Goal: Task Accomplishment & Management: Use online tool/utility

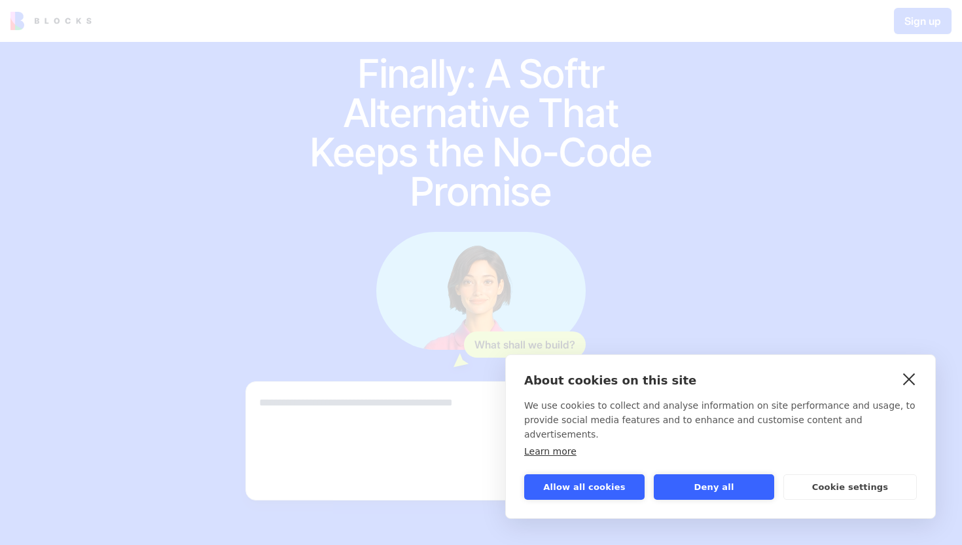
click at [908, 385] on link "close" at bounding box center [909, 378] width 20 height 21
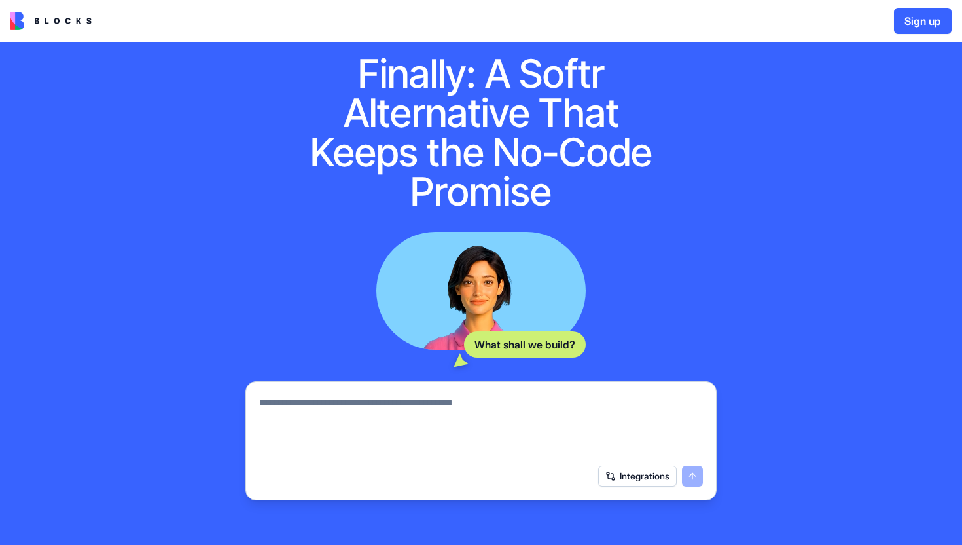
click at [360, 398] on textarea at bounding box center [481, 426] width 444 height 63
type textarea "**********"
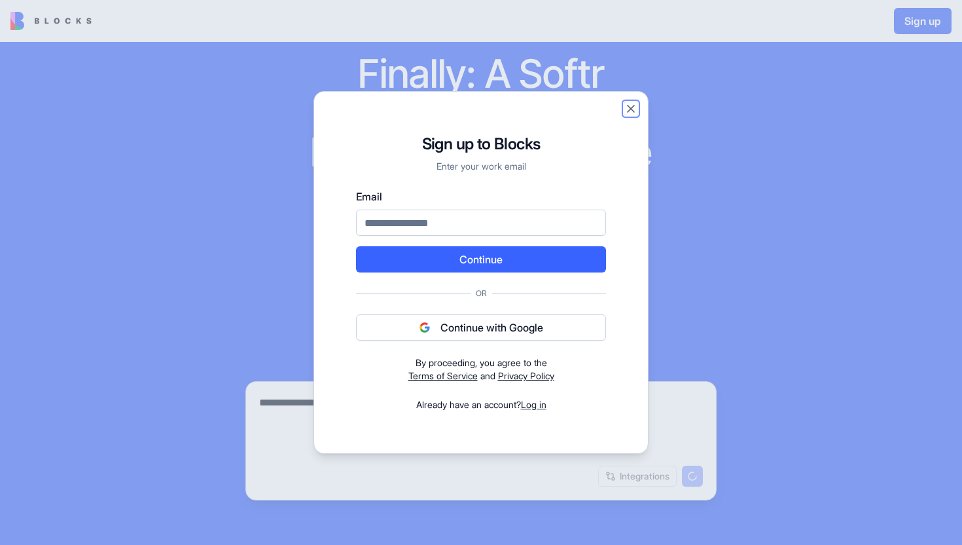
click at [626, 107] on button "Close" at bounding box center [631, 108] width 13 height 13
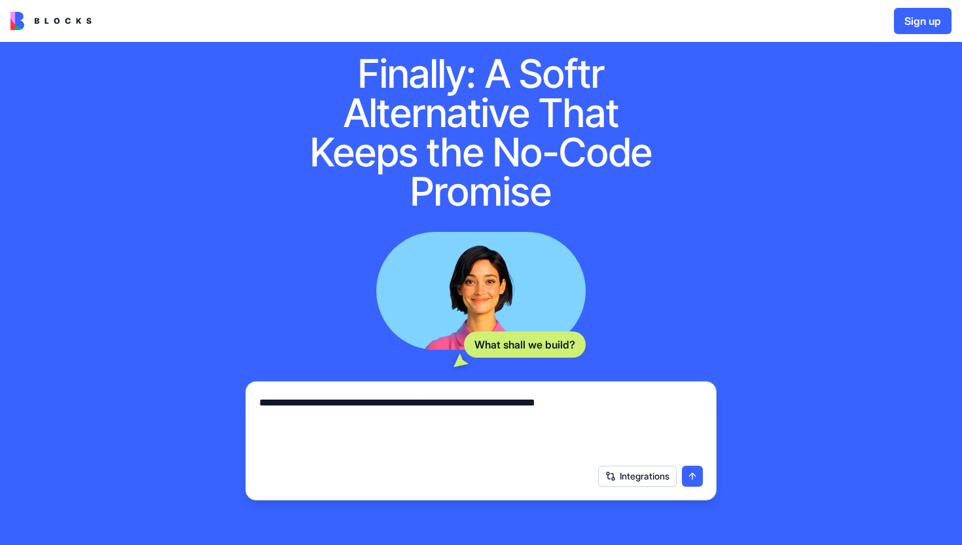
drag, startPoint x: 636, startPoint y: 400, endPoint x: 172, endPoint y: 380, distance: 464.6
click at [172, 380] on div "**********" at bounding box center [481, 319] width 962 height 614
click at [699, 473] on button "submit" at bounding box center [692, 475] width 21 height 21
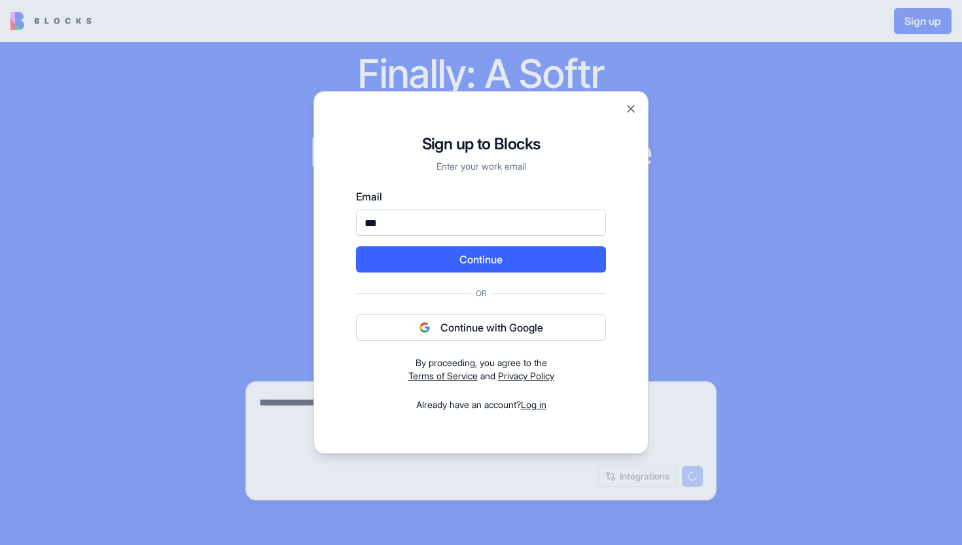
type input "**********"
click at [481, 257] on button "Continue" at bounding box center [481, 259] width 250 height 26
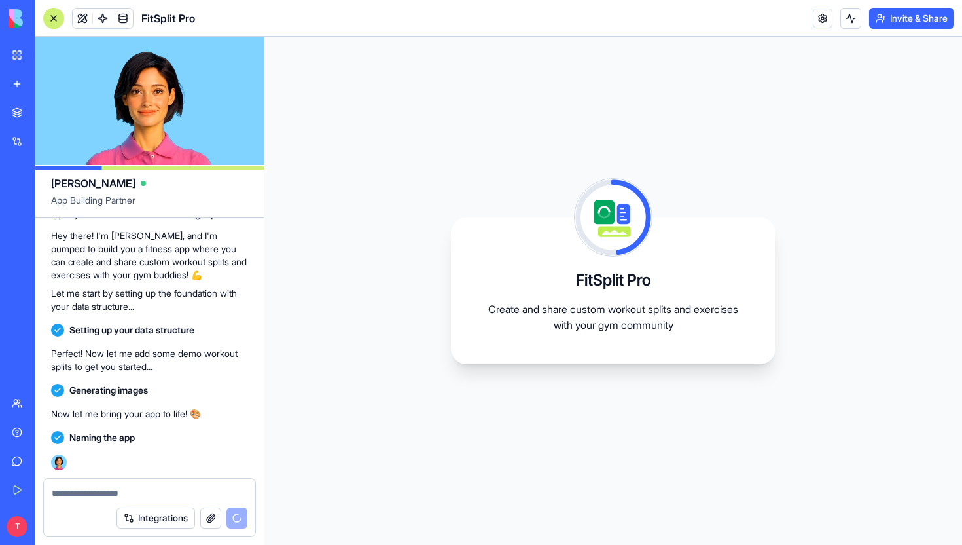
scroll to position [183, 0]
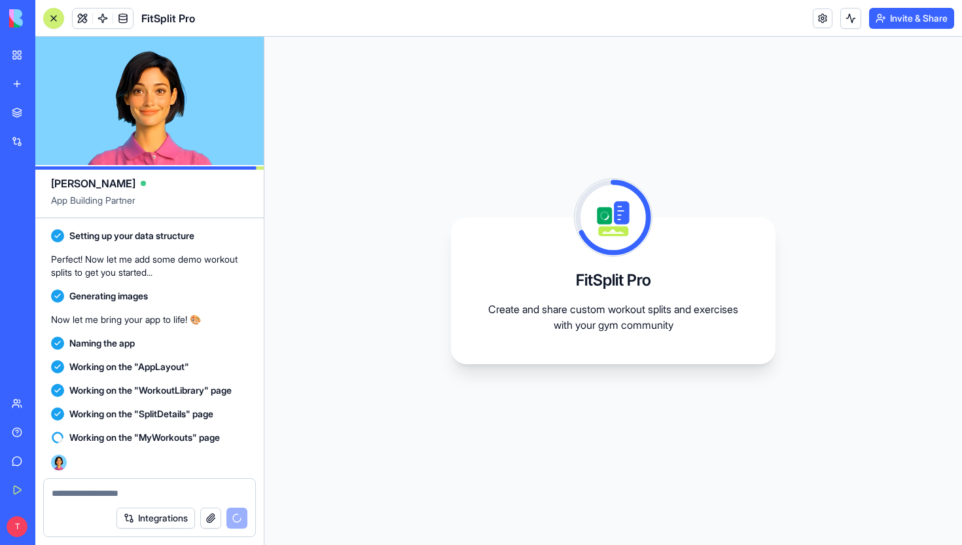
click at [439, 243] on div "FitSplit Pro Create and share custom workout splits and exercises with your gym…" at bounding box center [613, 291] width 698 height 508
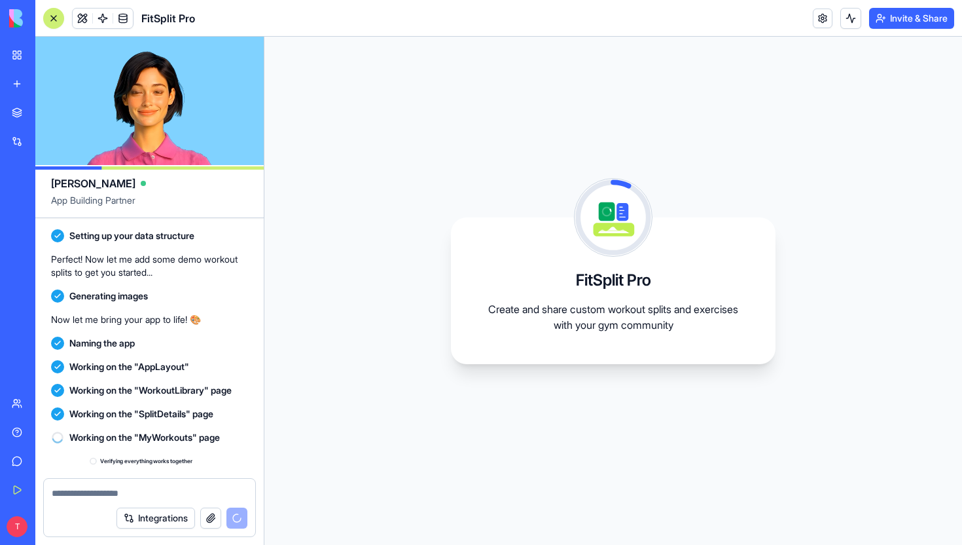
scroll to position [206, 0]
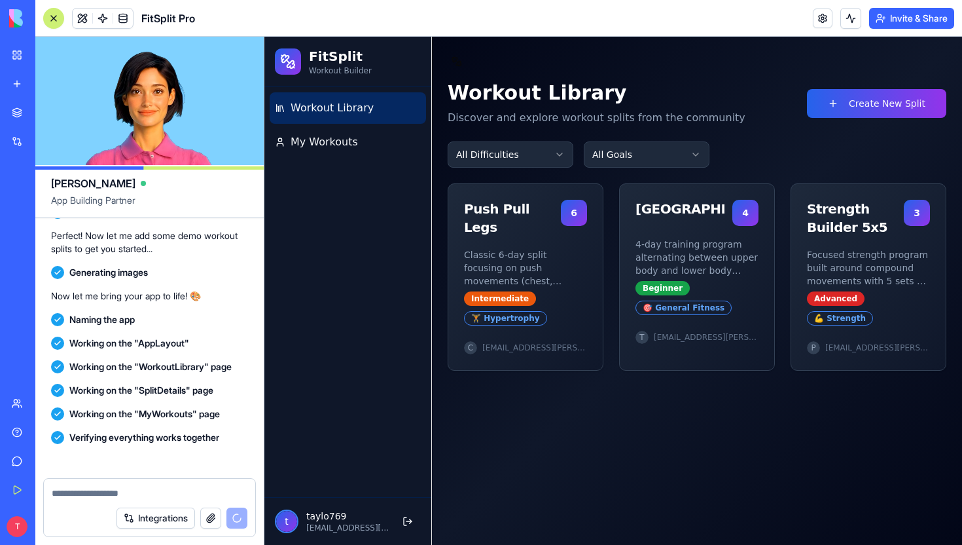
scroll to position [403, 0]
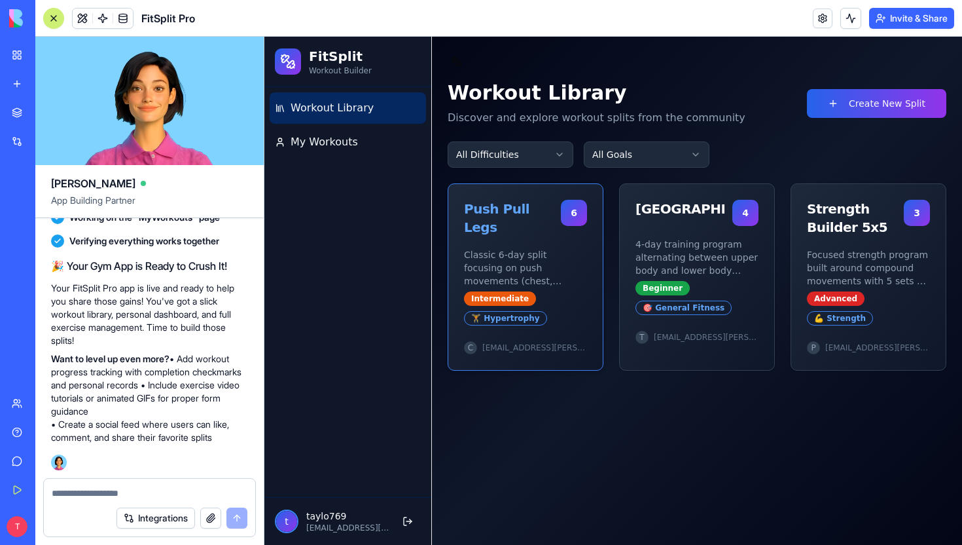
click at [525, 261] on p "Classic 6-day split focusing on push movements (chest, shoulders, [MEDICAL_DATA…" at bounding box center [525, 267] width 123 height 39
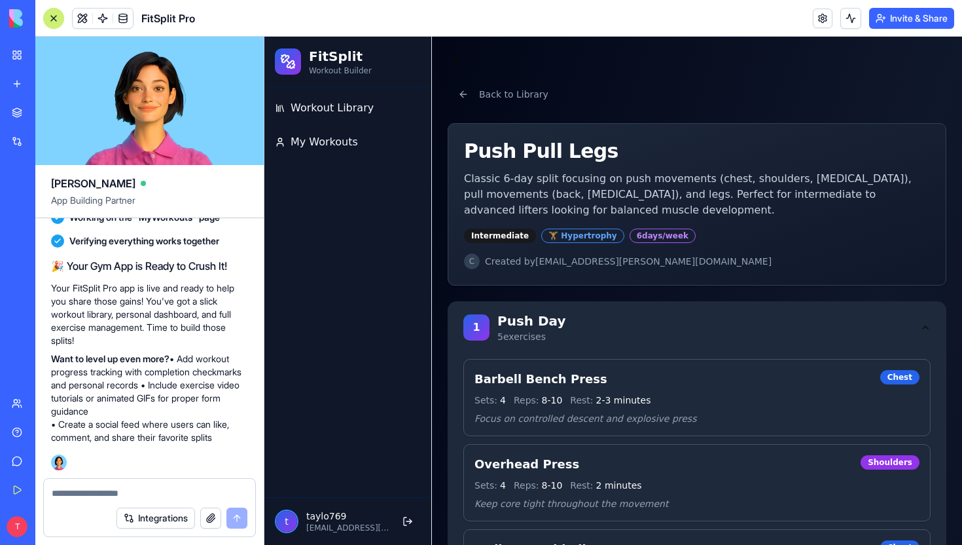
click at [514, 236] on div "Intermediate" at bounding box center [500, 235] width 72 height 14
drag, startPoint x: 514, startPoint y: 236, endPoint x: 456, endPoint y: 234, distance: 57.6
click at [456, 234] on div "Push Pull Legs Classic 6-day split focusing on push movements (chest, shoulders…" at bounding box center [697, 204] width 498 height 161
click at [496, 234] on div "Intermediate" at bounding box center [500, 235] width 72 height 14
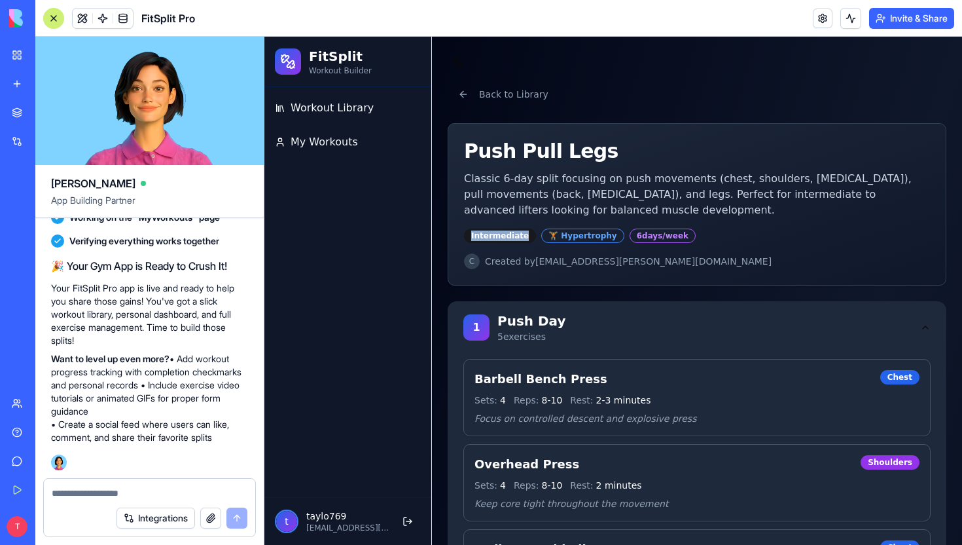
click at [470, 234] on div "Intermediate" at bounding box center [500, 235] width 72 height 14
click at [814, 21] on link at bounding box center [823, 19] width 20 height 20
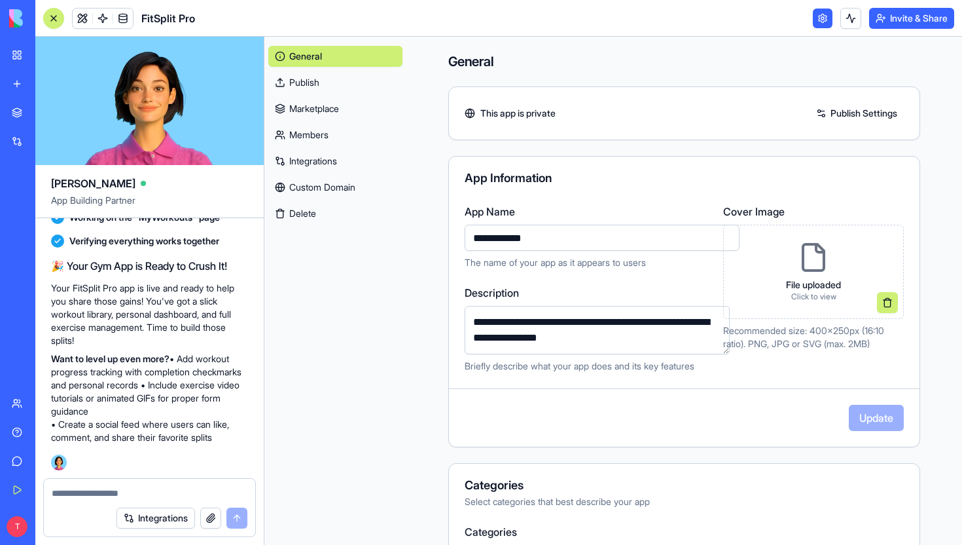
drag, startPoint x: 545, startPoint y: 238, endPoint x: 340, endPoint y: 237, distance: 205.6
click at [340, 237] on div "[PERSON_NAME] App Building Partner A gym app where I can suggest workout splits…" at bounding box center [498, 291] width 927 height 508
click at [307, 116] on link "Marketplace" at bounding box center [335, 108] width 134 height 21
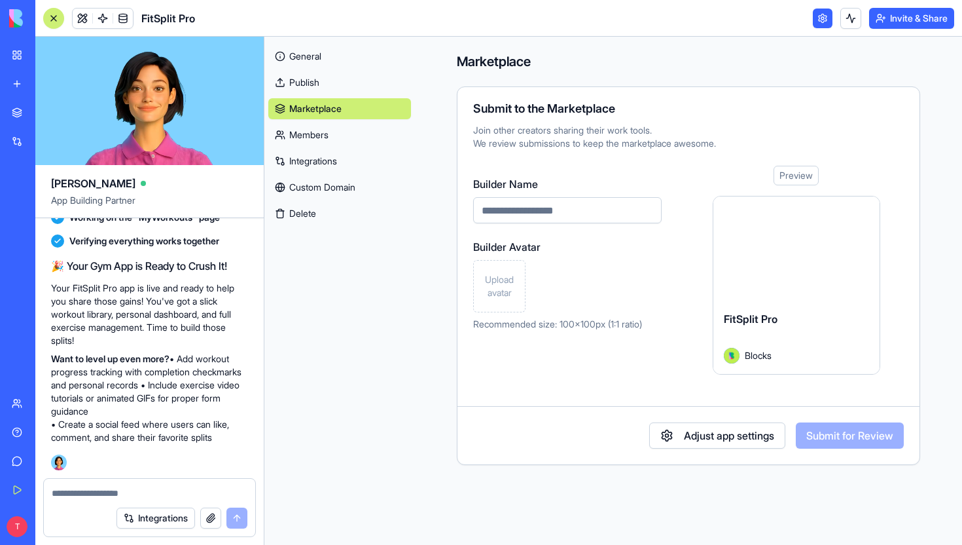
click at [314, 137] on link "Members" at bounding box center [339, 134] width 143 height 21
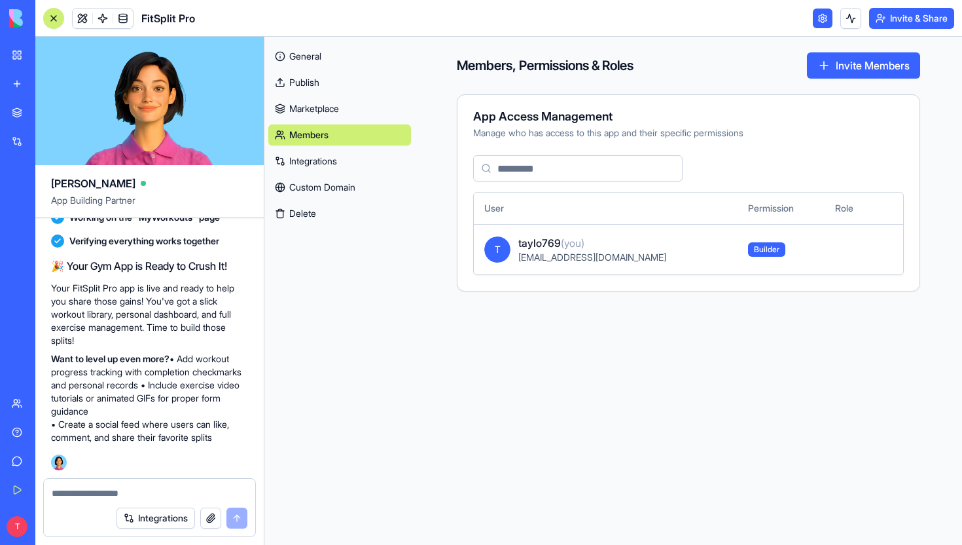
click at [316, 74] on link "Publish" at bounding box center [339, 82] width 143 height 21
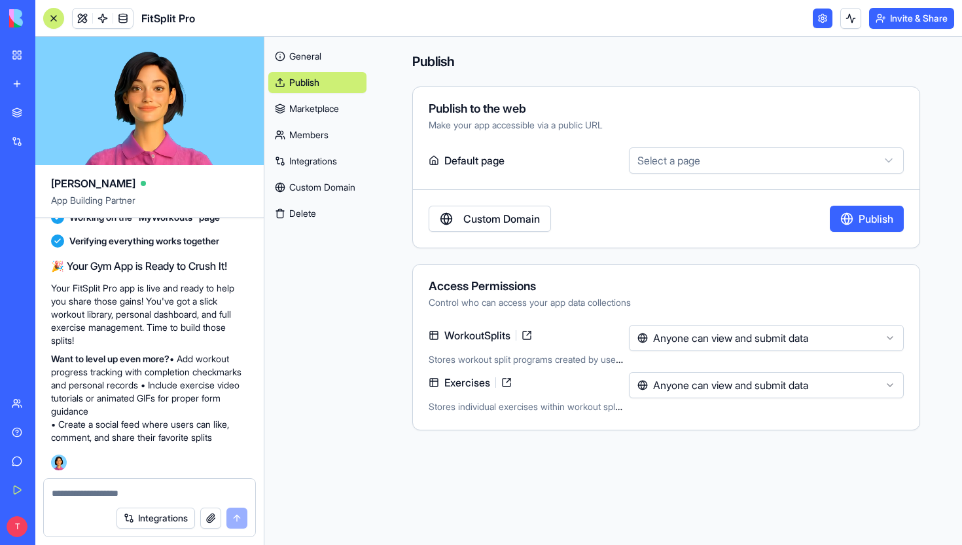
click at [316, 49] on link "General" at bounding box center [317, 56] width 98 height 21
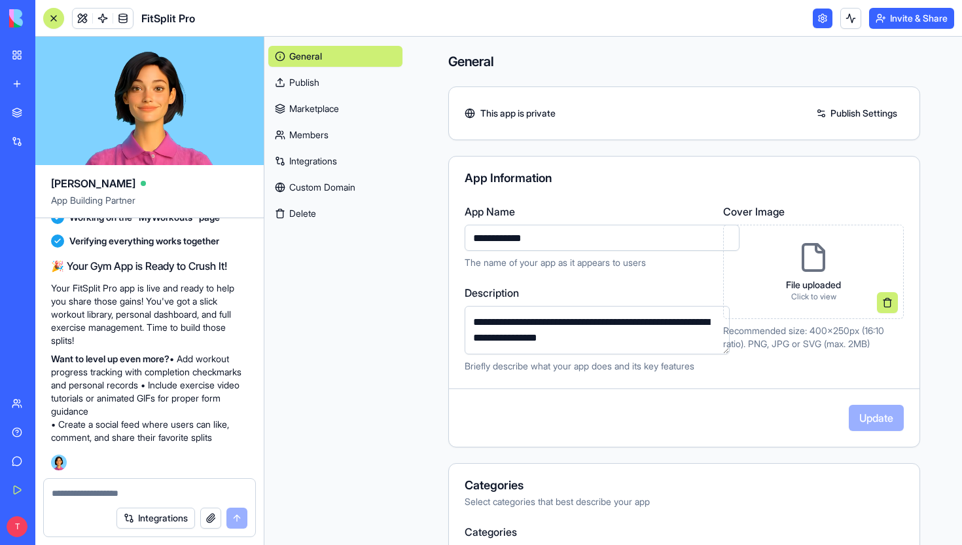
click at [309, 160] on link "Integrations" at bounding box center [335, 161] width 134 height 21
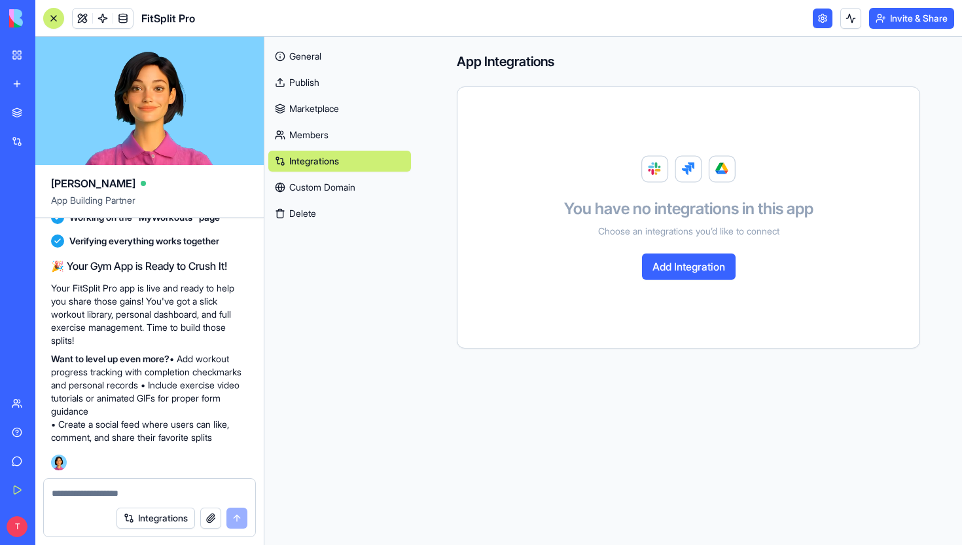
click at [297, 50] on link "General" at bounding box center [339, 56] width 143 height 21
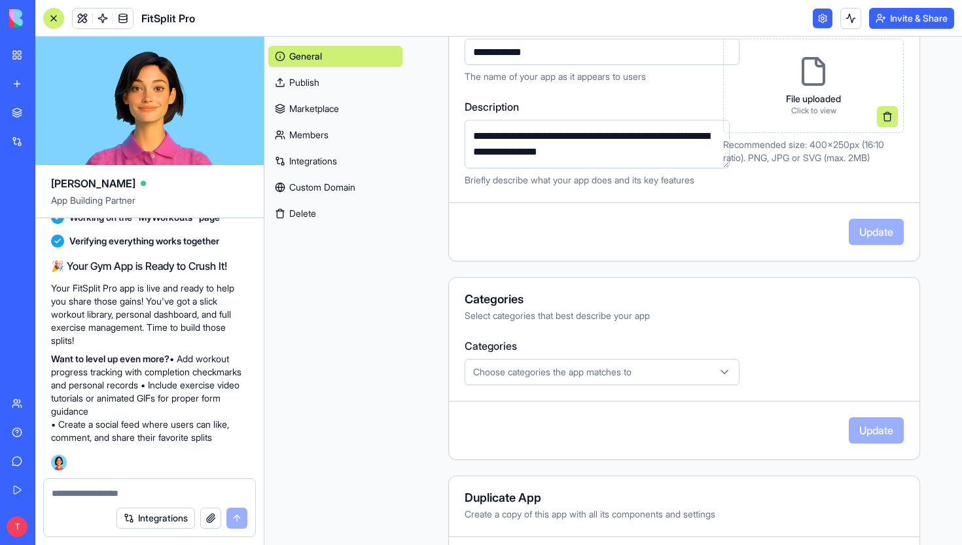
scroll to position [252, 0]
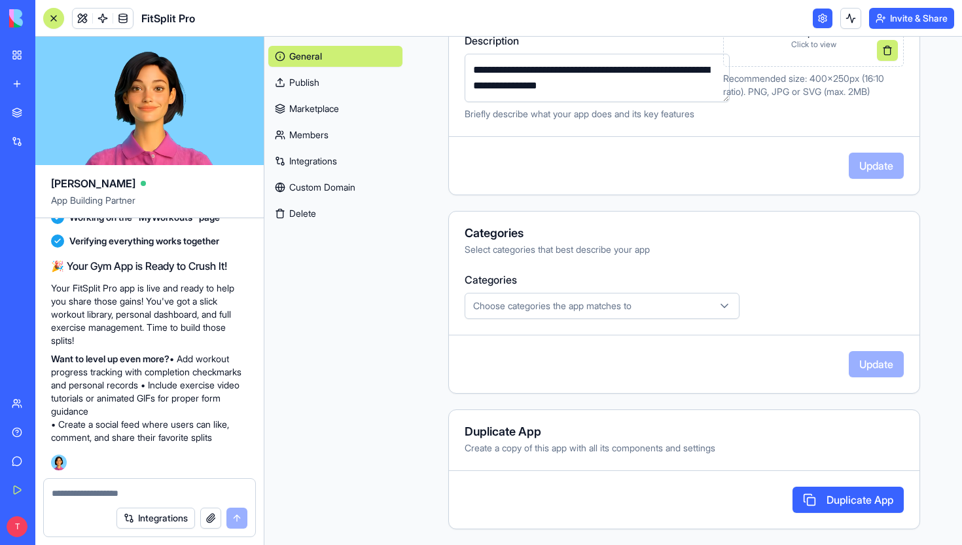
click at [299, 78] on link "Publish" at bounding box center [335, 82] width 134 height 21
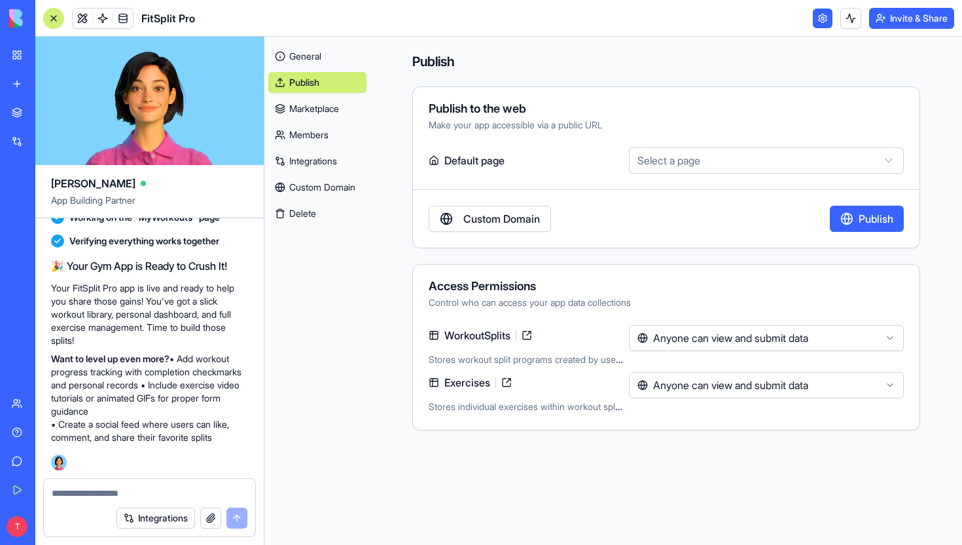
click at [313, 105] on link "Marketplace" at bounding box center [317, 108] width 98 height 21
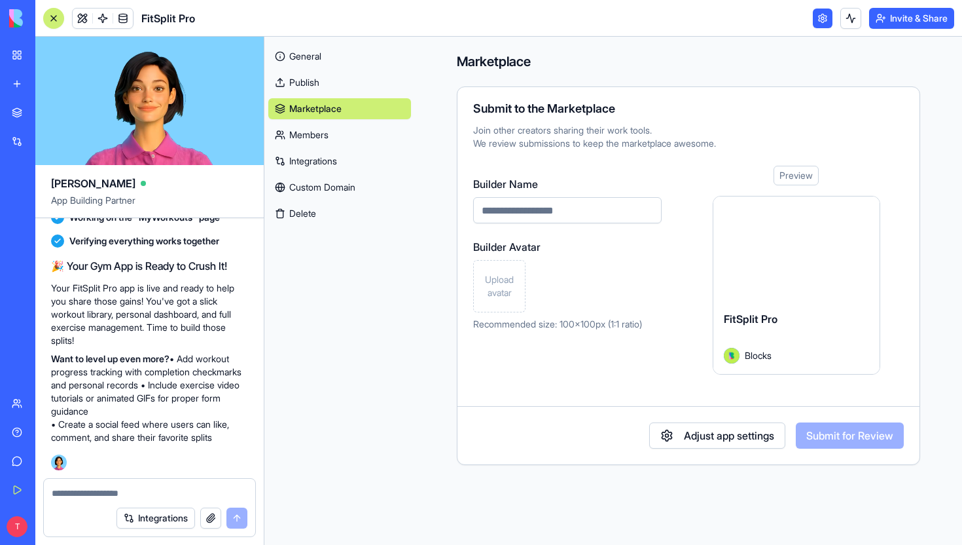
click at [300, 63] on link "General" at bounding box center [339, 56] width 143 height 21
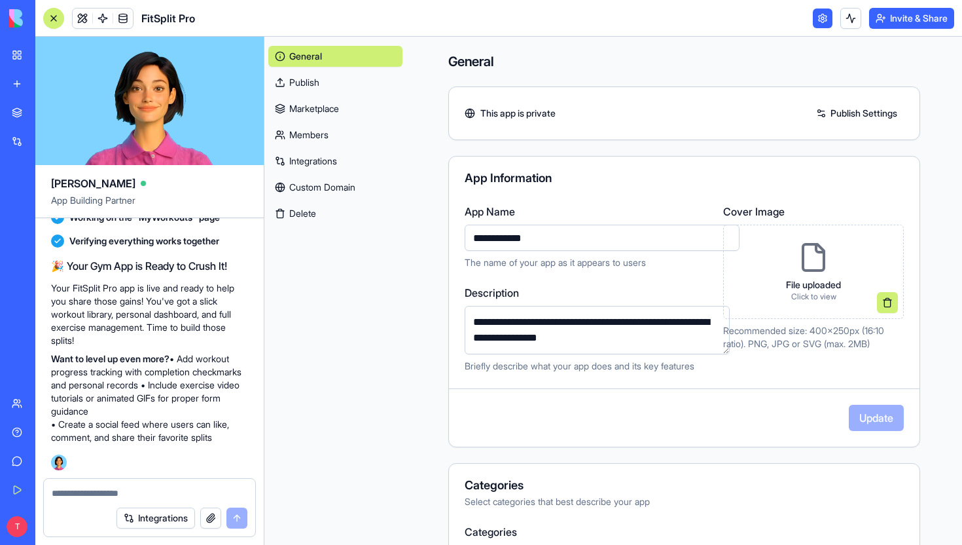
click at [309, 120] on div "General Publish Marketplace Members Integrations Custom Domain Delete" at bounding box center [335, 132] width 134 height 183
click at [309, 109] on link "Marketplace" at bounding box center [335, 108] width 134 height 21
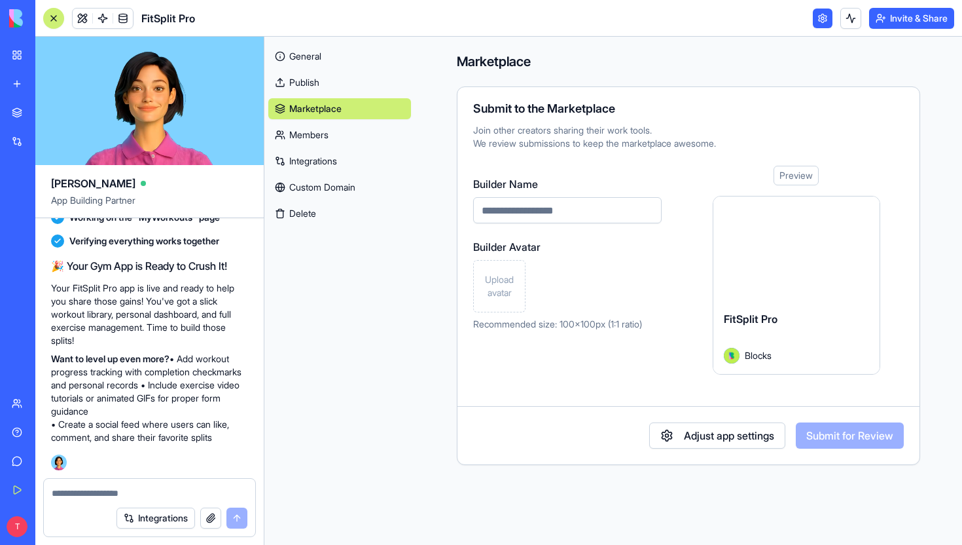
click at [307, 90] on link "Publish" at bounding box center [339, 82] width 143 height 21
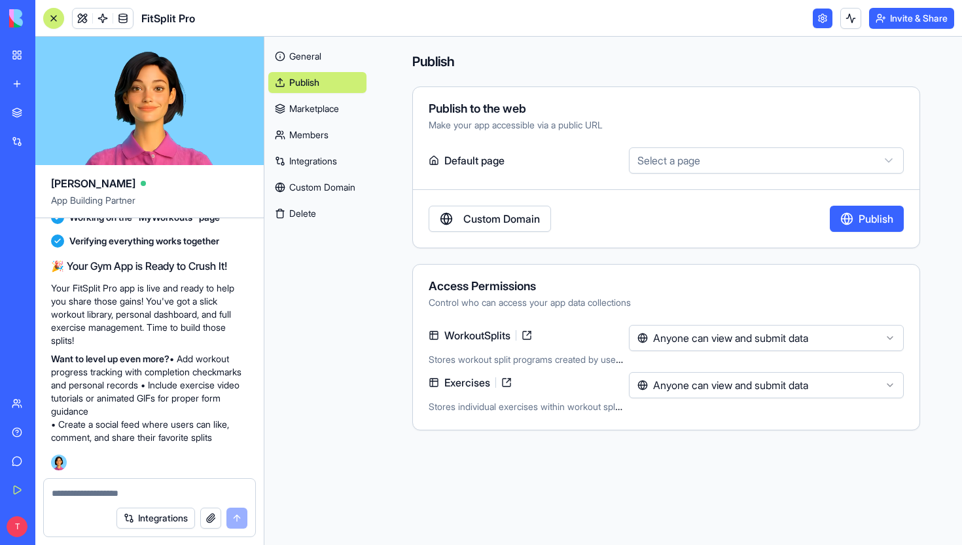
click at [312, 68] on div "General Publish Marketplace Members Integrations Custom Domain Delete" at bounding box center [317, 132] width 98 height 183
click at [312, 65] on link "General" at bounding box center [317, 56] width 98 height 21
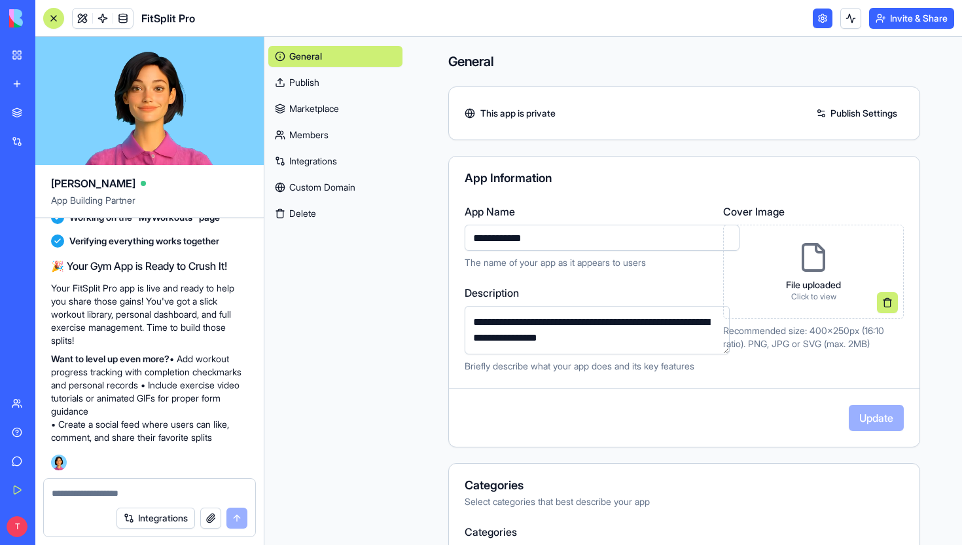
click at [881, 225] on div "File uploaded Click to view" at bounding box center [813, 272] width 181 height 94
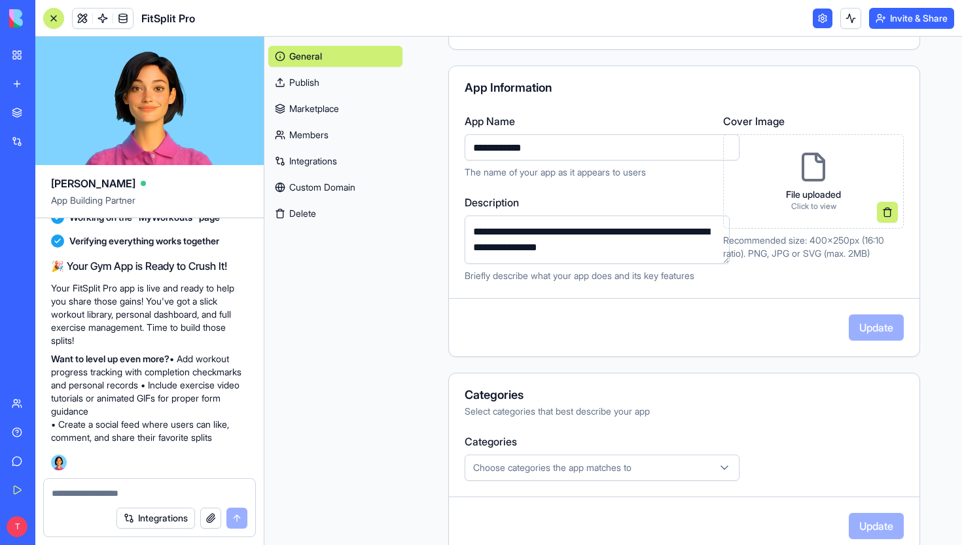
scroll to position [252, 0]
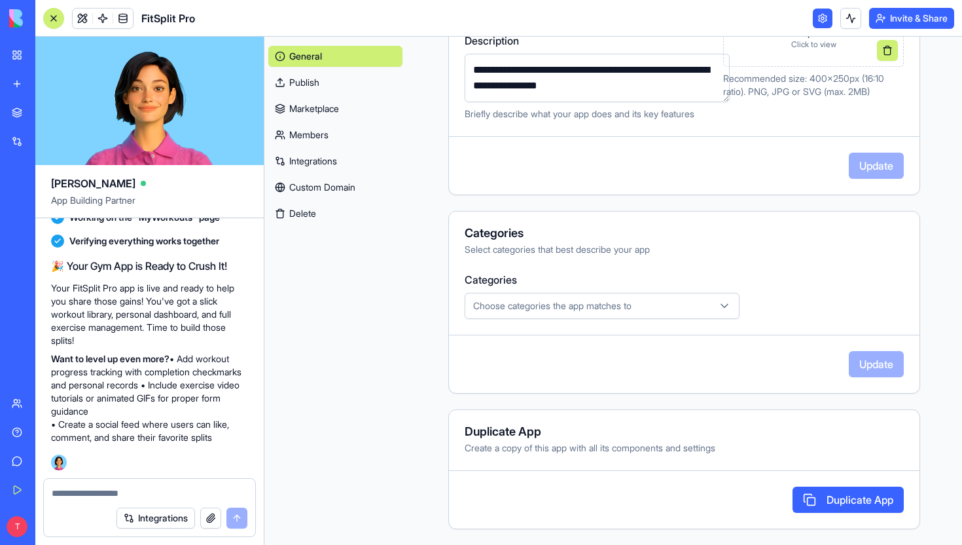
click at [48, 200] on div "Untitled App" at bounding box center [30, 204] width 37 height 13
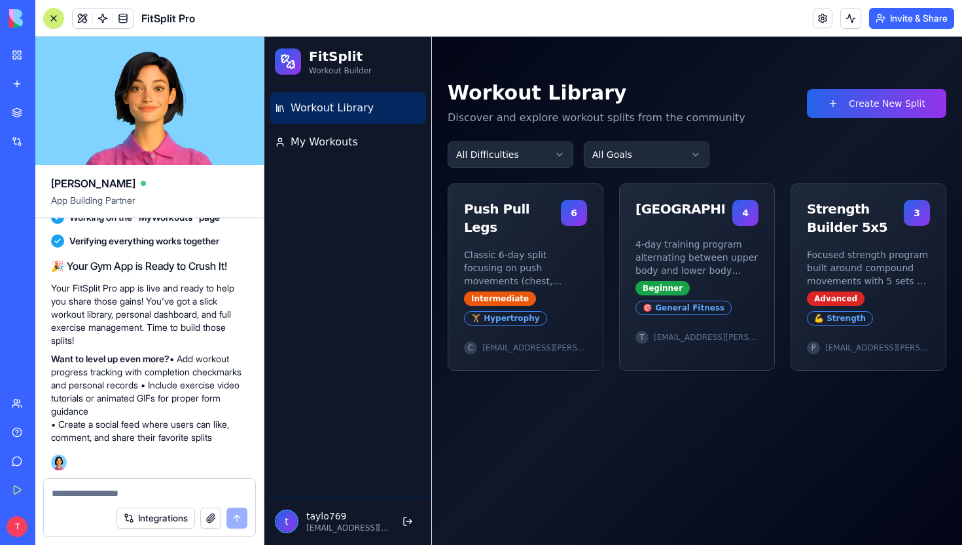
click at [555, 157] on html "FitSplit Workout Builder Workout Library My Workouts t taylo769 [EMAIL_ADDRESS]…" at bounding box center [613, 291] width 698 height 508
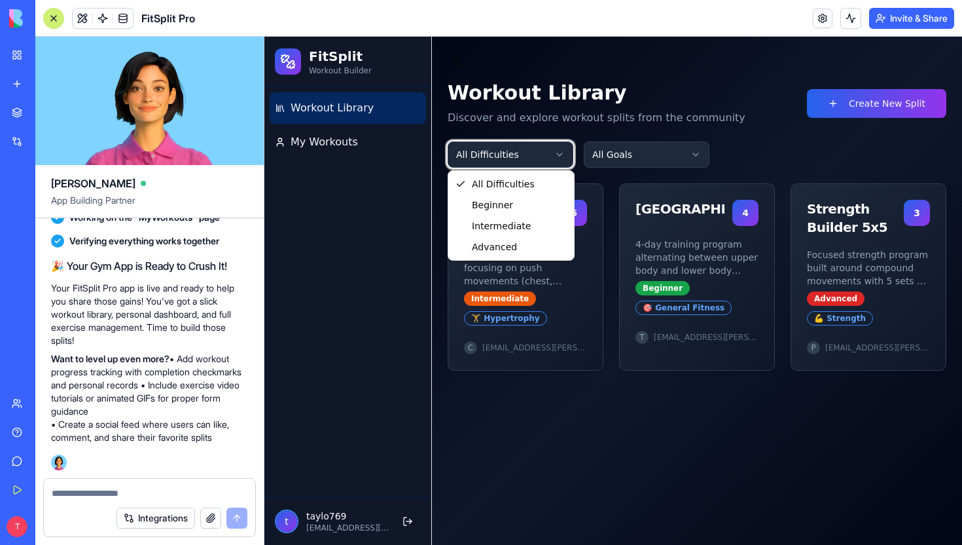
click at [549, 134] on html "FitSplit Workout Builder Workout Library My Workouts t taylo769 [EMAIL_ADDRESS]…" at bounding box center [613, 291] width 698 height 508
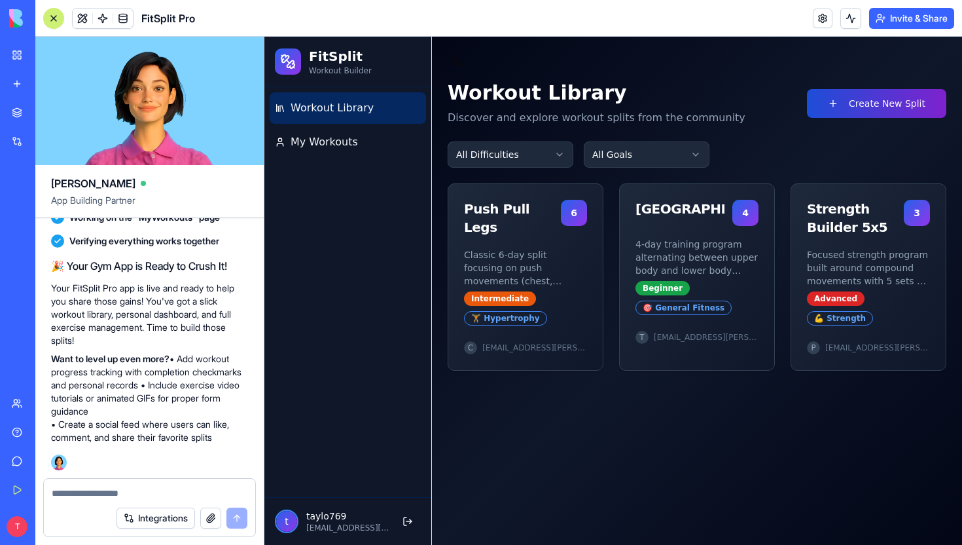
click at [846, 109] on button "Create New Split" at bounding box center [876, 103] width 139 height 29
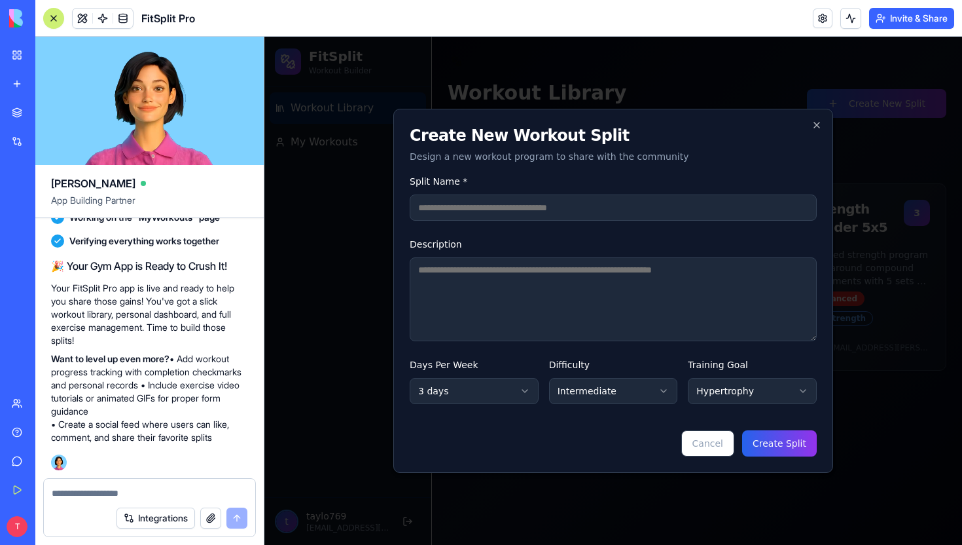
click at [708, 463] on div "**********" at bounding box center [613, 291] width 440 height 364
click at [704, 434] on button "Cancel" at bounding box center [707, 443] width 53 height 26
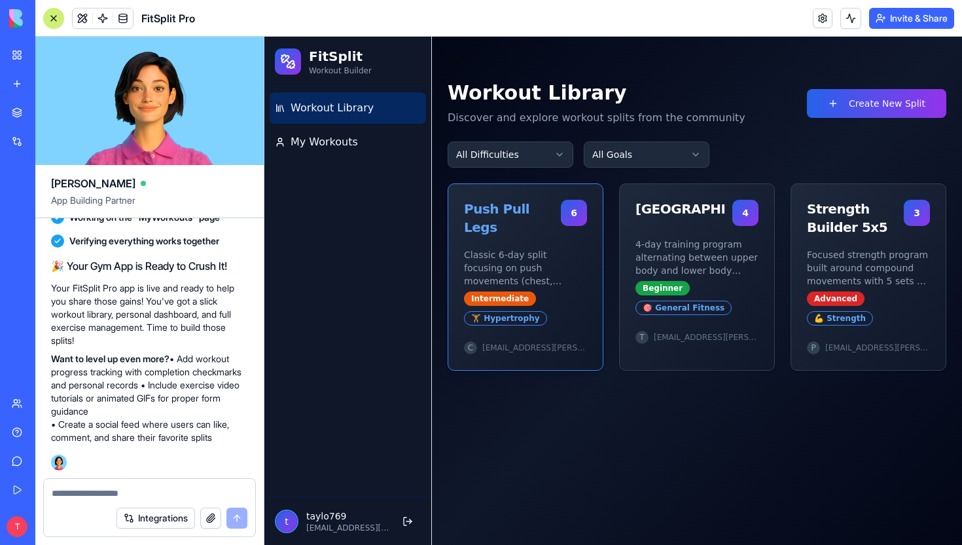
click at [527, 248] on p "Classic 6-day split focusing on push movements (chest, shoulders, [MEDICAL_DATA…" at bounding box center [525, 267] width 123 height 39
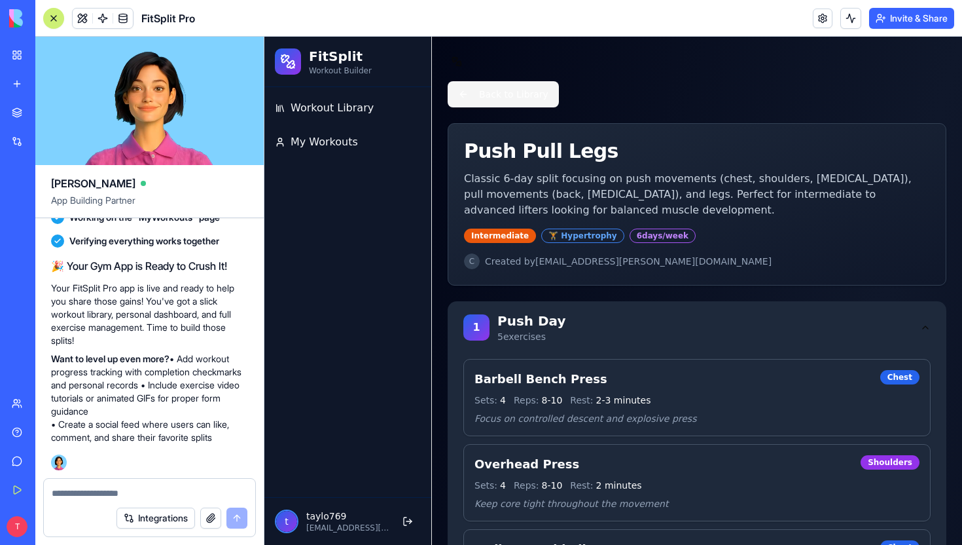
click at [462, 96] on button "Back to Library" at bounding box center [503, 94] width 111 height 26
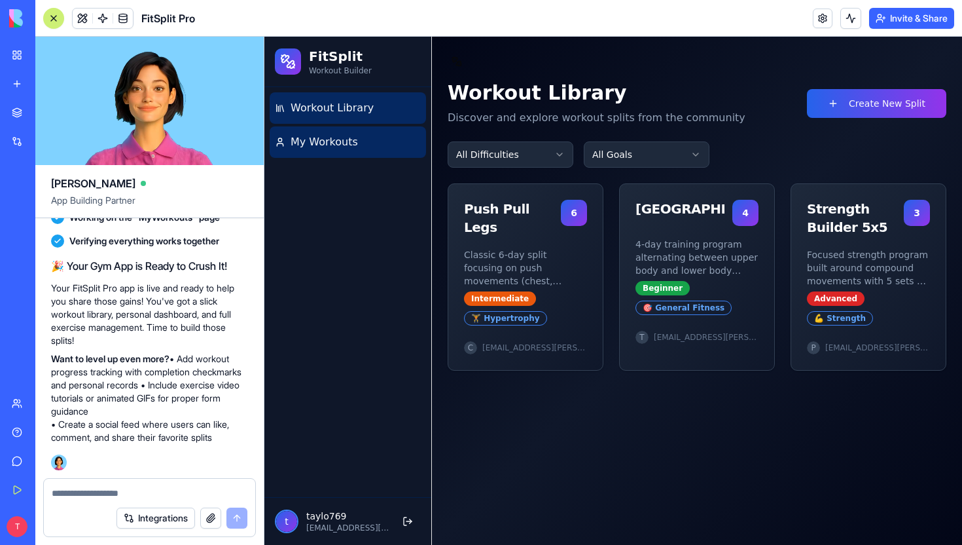
click at [401, 140] on link "My Workouts" at bounding box center [348, 141] width 156 height 31
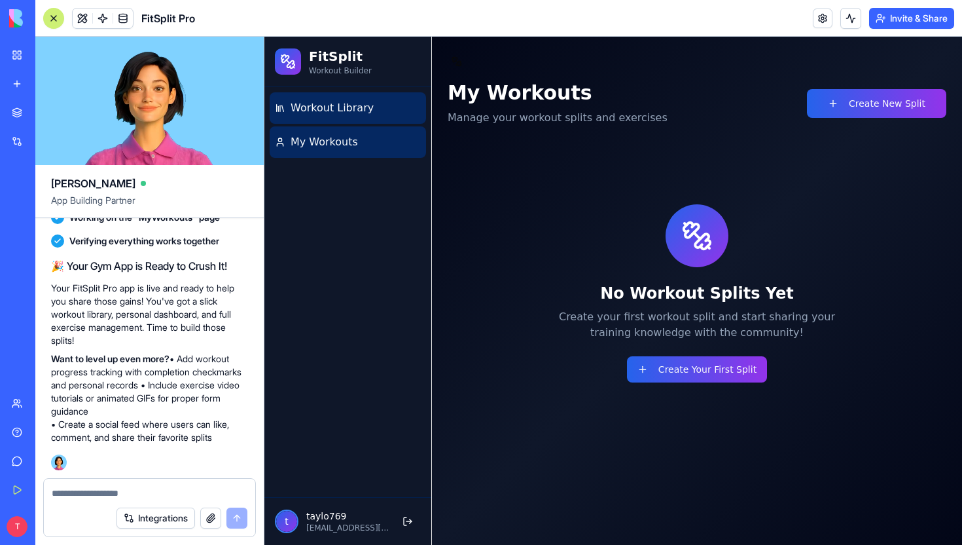
click at [371, 118] on link "Workout Library" at bounding box center [348, 107] width 156 height 31
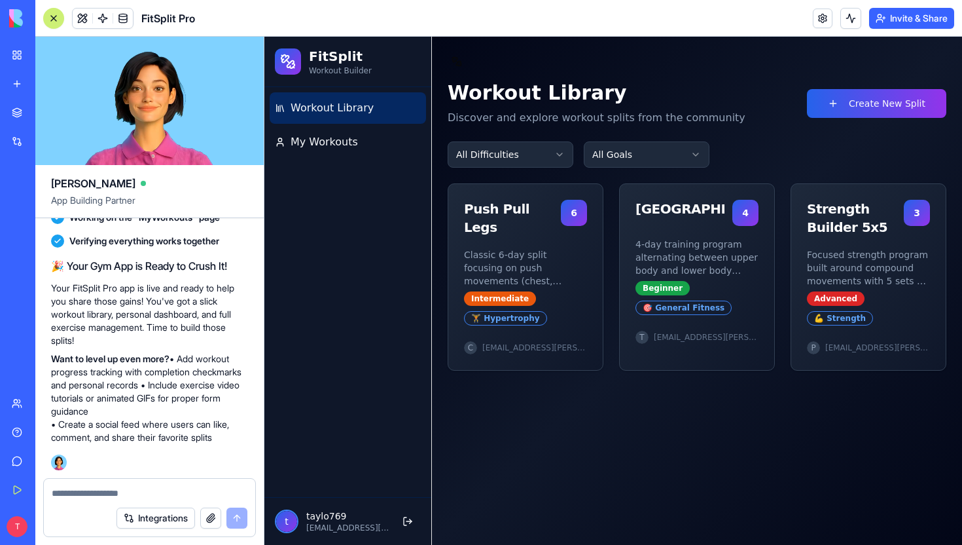
click at [295, 64] on icon at bounding box center [288, 62] width 16 height 16
click at [534, 160] on html "FitSplit Workout Builder Workout Library My Workouts t taylo769 [EMAIL_ADDRESS]…" at bounding box center [613, 291] width 698 height 508
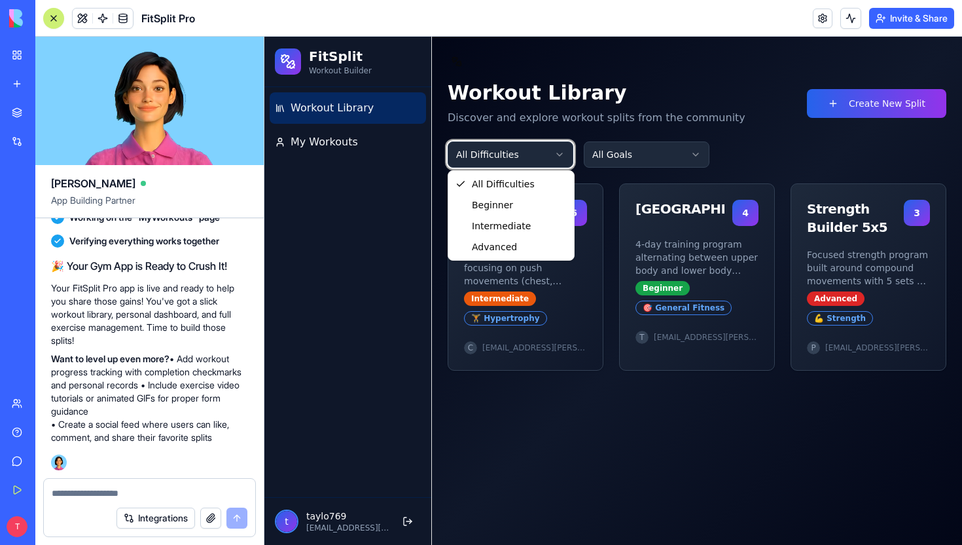
click at [534, 160] on html "FitSplit Workout Builder Workout Library My Workouts t taylo769 [EMAIL_ADDRESS]…" at bounding box center [613, 291] width 698 height 508
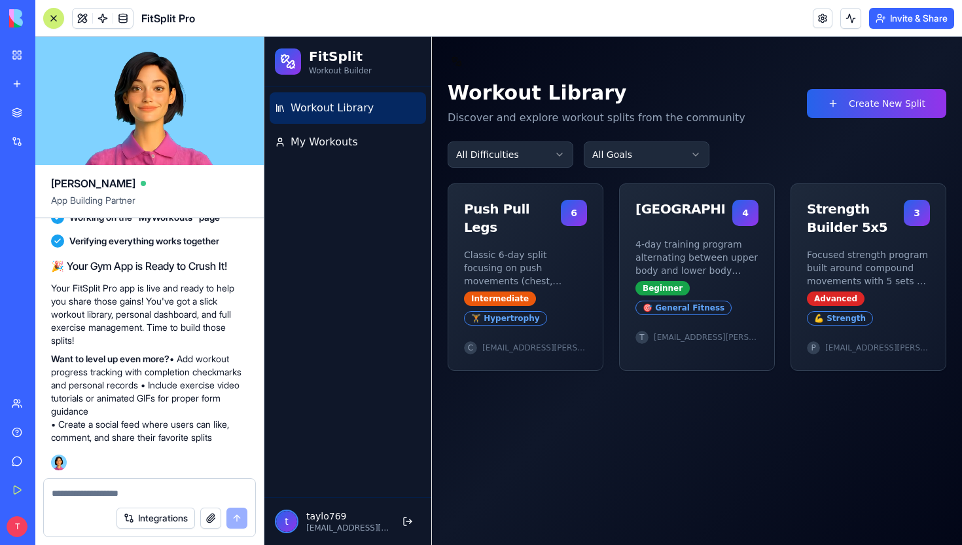
click at [645, 168] on div "Workout Library Discover and explore workout splits from the community Create N…" at bounding box center [697, 225] width 499 height 289
click at [645, 163] on html "FitSplit Workout Builder Workout Library My Workouts t taylo769 [EMAIL_ADDRESS]…" at bounding box center [613, 291] width 698 height 508
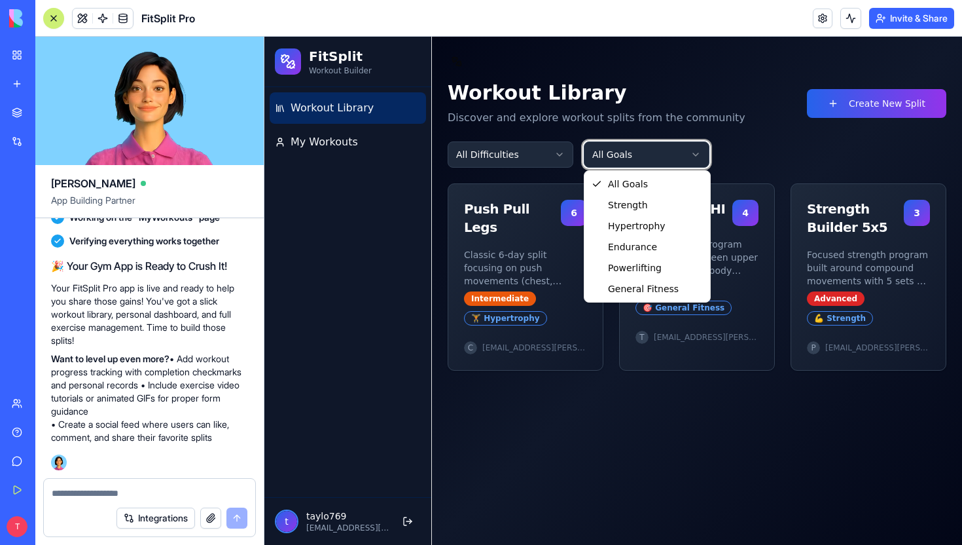
click at [723, 160] on html "FitSplit Workout Builder Workout Library My Workouts t taylo769 [EMAIL_ADDRESS]…" at bounding box center [613, 291] width 698 height 508
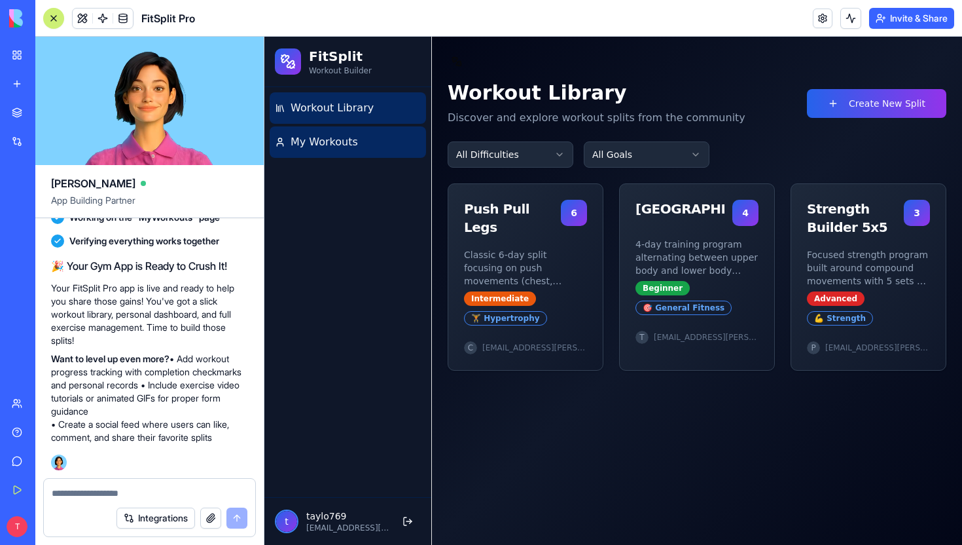
click at [383, 136] on link "My Workouts" at bounding box center [348, 141] width 156 height 31
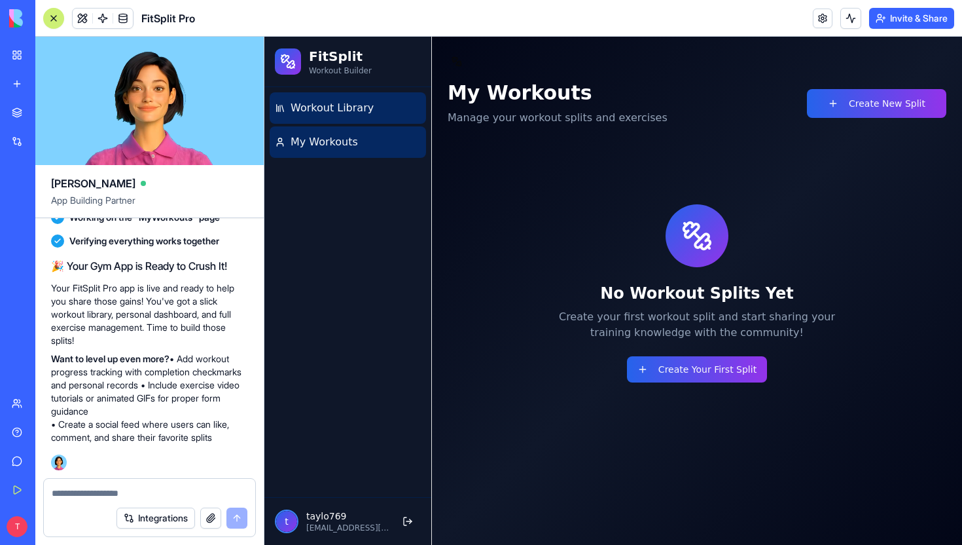
click at [388, 119] on link "Workout Library" at bounding box center [348, 107] width 156 height 31
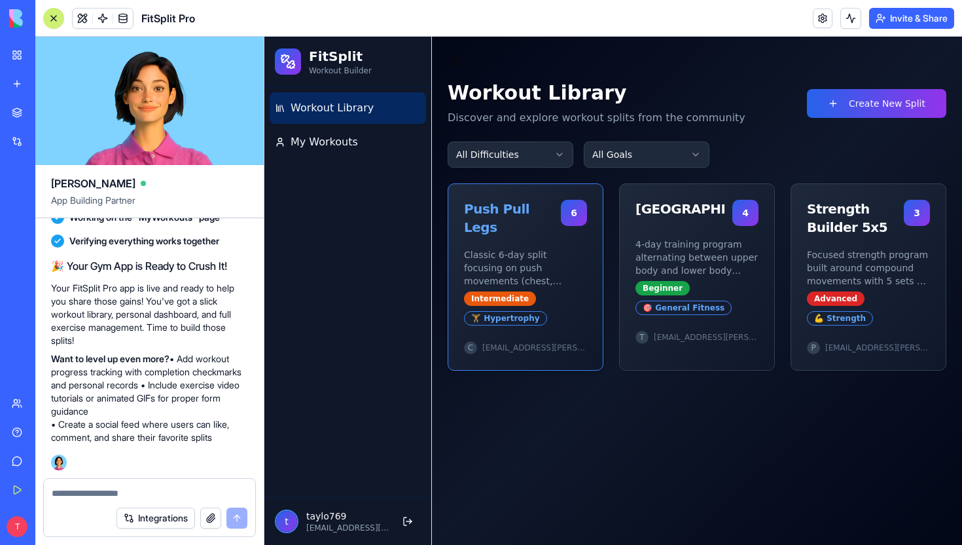
click at [554, 248] on p "Classic 6-day split focusing on push movements (chest, shoulders, [MEDICAL_DATA…" at bounding box center [525, 267] width 123 height 39
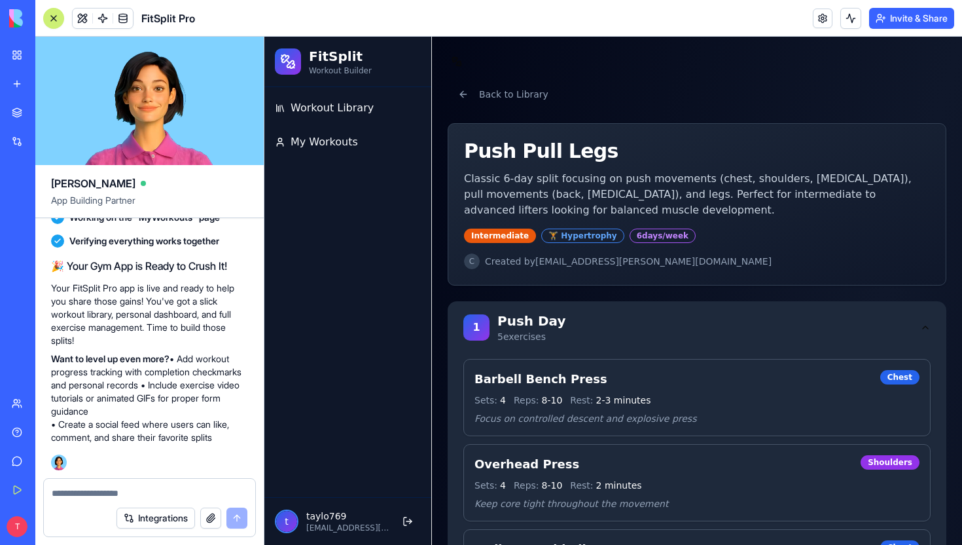
click at [554, 237] on div "🏋️ Hypertrophy" at bounding box center [582, 235] width 83 height 14
click at [366, 118] on link "Workout Library" at bounding box center [348, 107] width 156 height 31
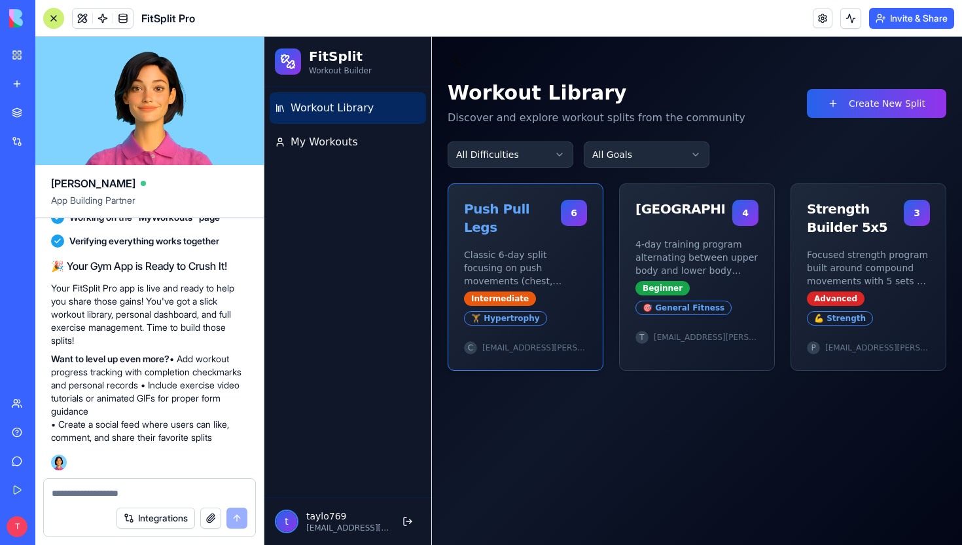
click at [574, 213] on span "6" at bounding box center [574, 212] width 7 height 13
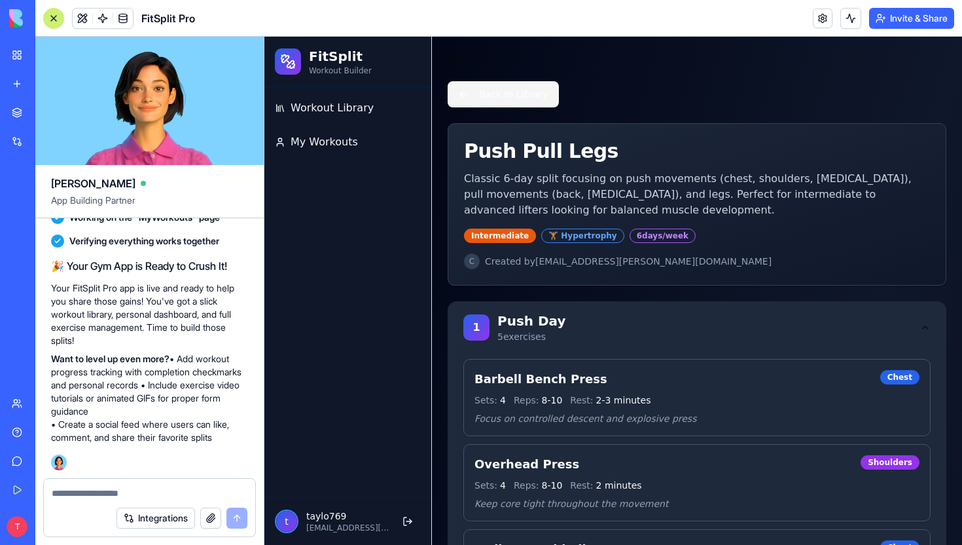
click at [471, 98] on button "Back to Library" at bounding box center [503, 94] width 111 height 26
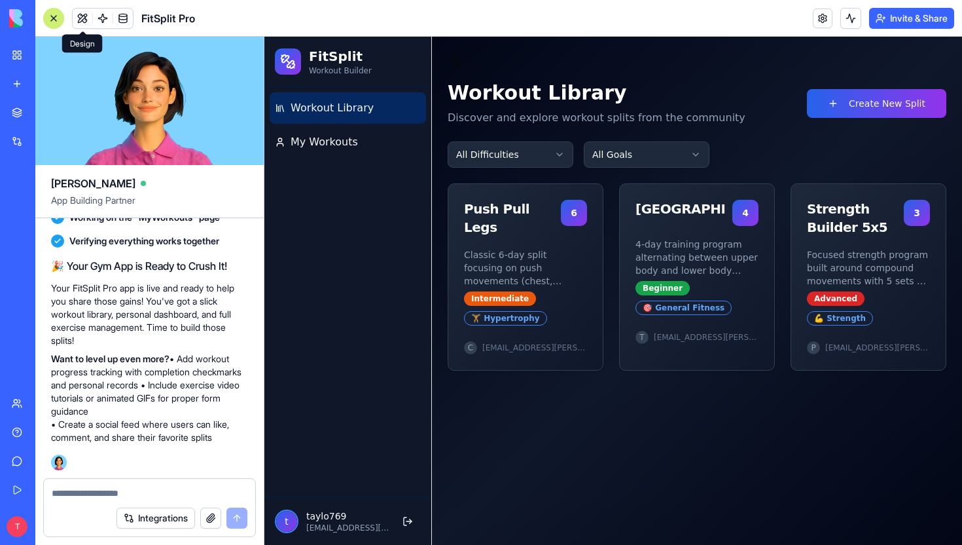
click at [83, 18] on button at bounding box center [83, 19] width 20 height 20
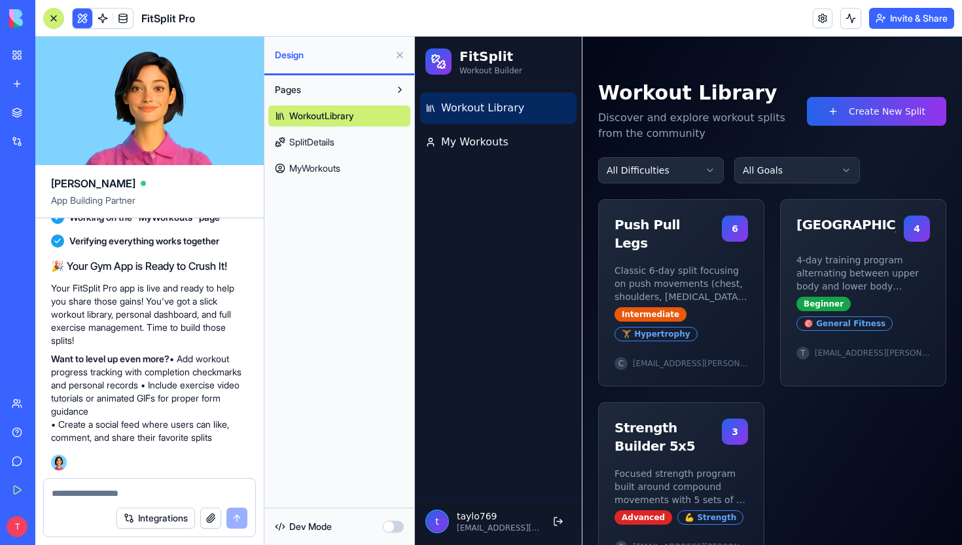
click at [351, 94] on button "Pages" at bounding box center [328, 89] width 121 height 21
click at [382, 81] on button "Pages" at bounding box center [328, 89] width 121 height 21
click at [370, 134] on link "SplitDetails" at bounding box center [339, 142] width 142 height 21
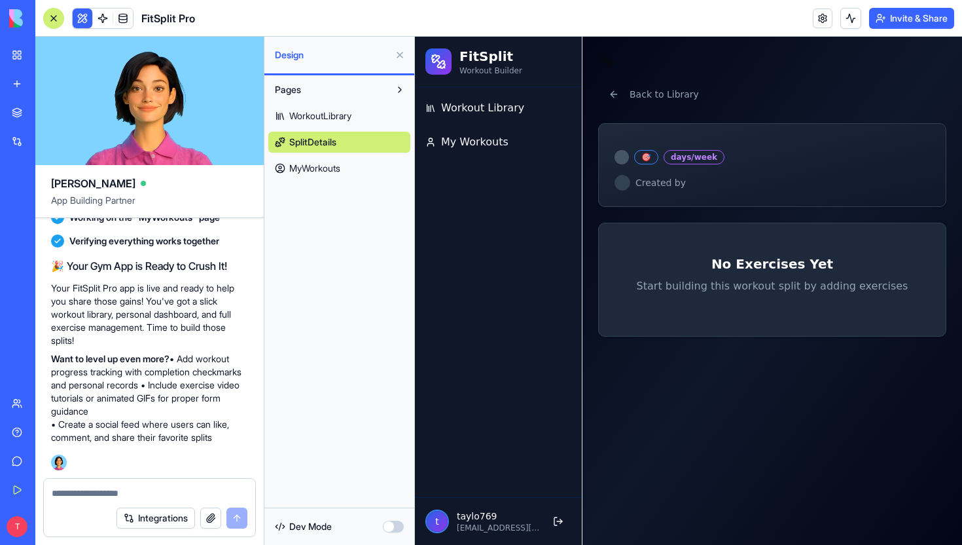
click at [366, 164] on link "MyWorkouts" at bounding box center [339, 168] width 142 height 21
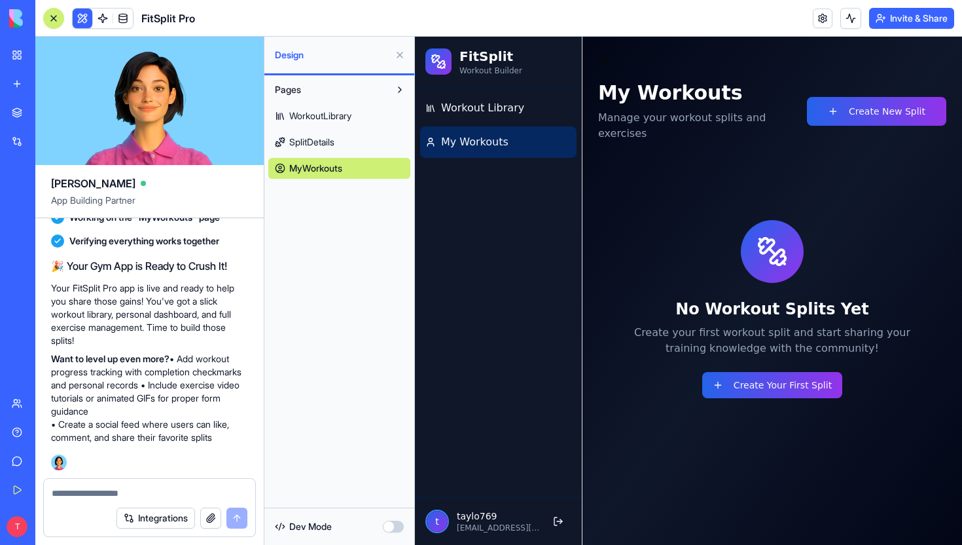
click at [355, 141] on link "SplitDetails" at bounding box center [339, 142] width 142 height 21
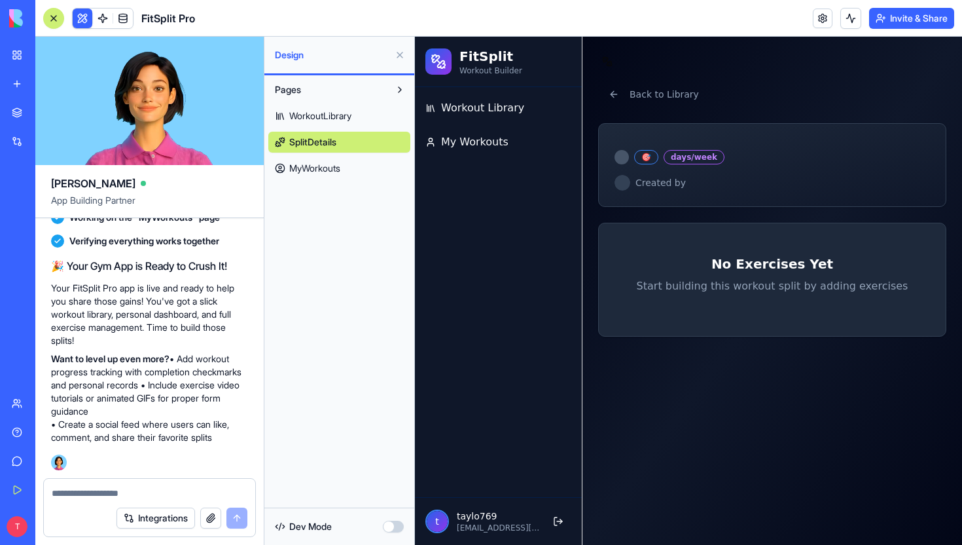
click at [390, 111] on link "WorkoutLibrary" at bounding box center [339, 115] width 142 height 21
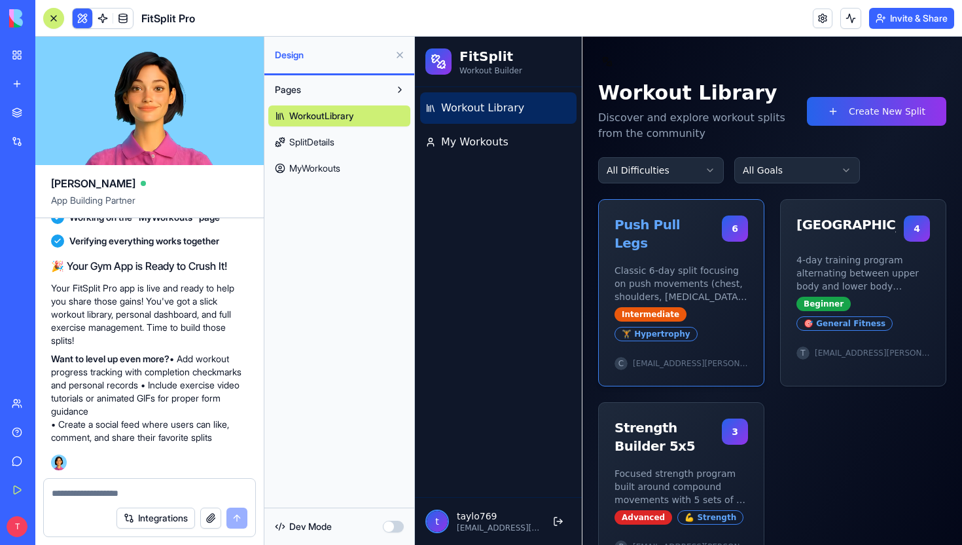
click at [667, 225] on div "Push Pull Legs" at bounding box center [665, 233] width 100 height 37
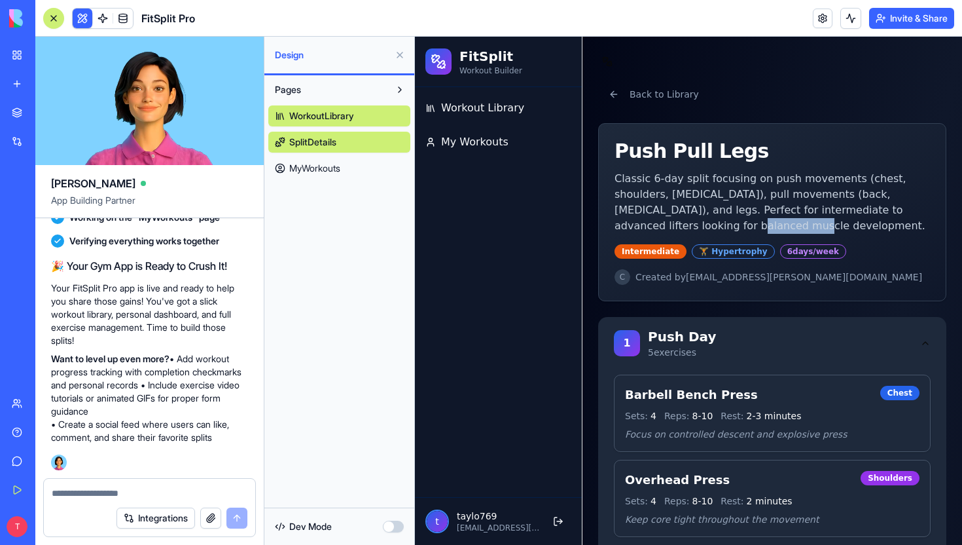
click at [667, 225] on p "Classic 6-day split focusing on push movements (chest, shoulders, [MEDICAL_DATA…" at bounding box center [773, 202] width 316 height 63
click at [707, 228] on p "Classic 6-day split focusing on push movements (chest, shoulders, [MEDICAL_DATA…" at bounding box center [773, 202] width 316 height 63
click at [327, 104] on div "WorkoutLibrary SplitDetails MyWorkouts" at bounding box center [339, 139] width 142 height 79
click at [327, 113] on span "WorkoutLibrary" at bounding box center [320, 115] width 62 height 13
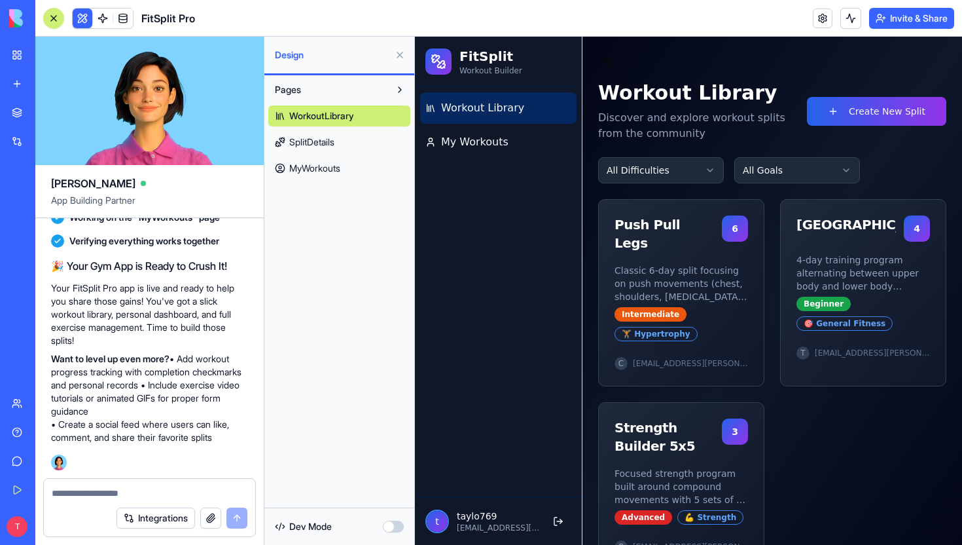
click at [400, 529] on button "button" at bounding box center [393, 526] width 21 height 12
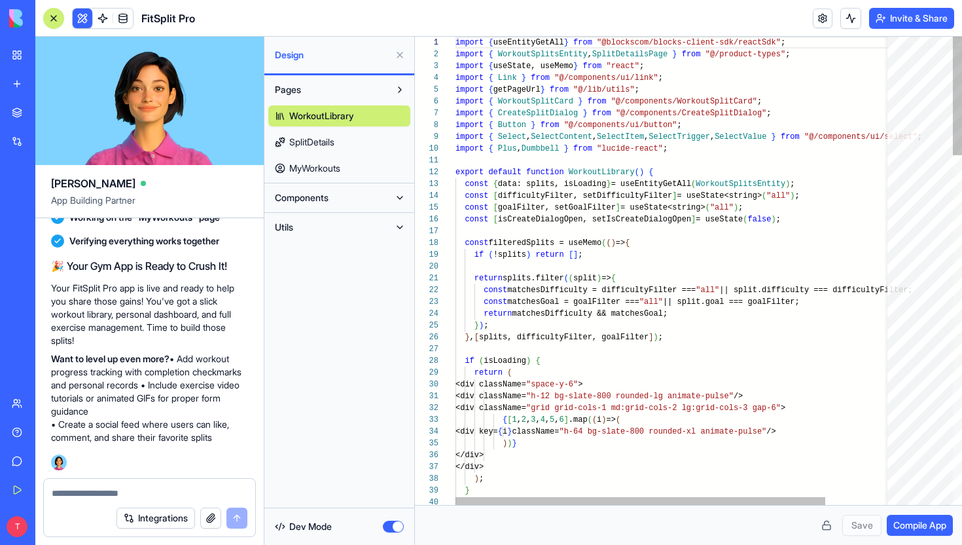
scroll to position [94, 0]
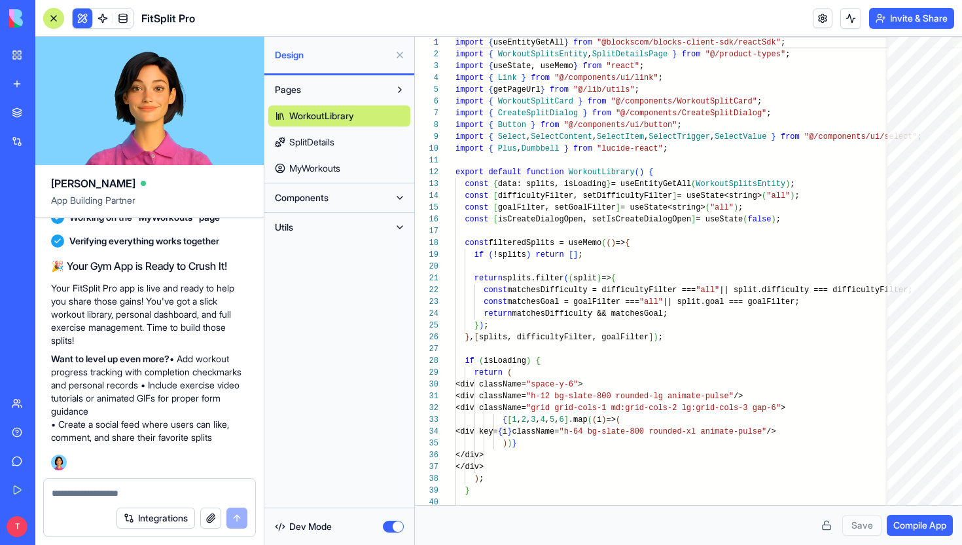
click at [348, 147] on link "SplitDetails" at bounding box center [339, 142] width 142 height 21
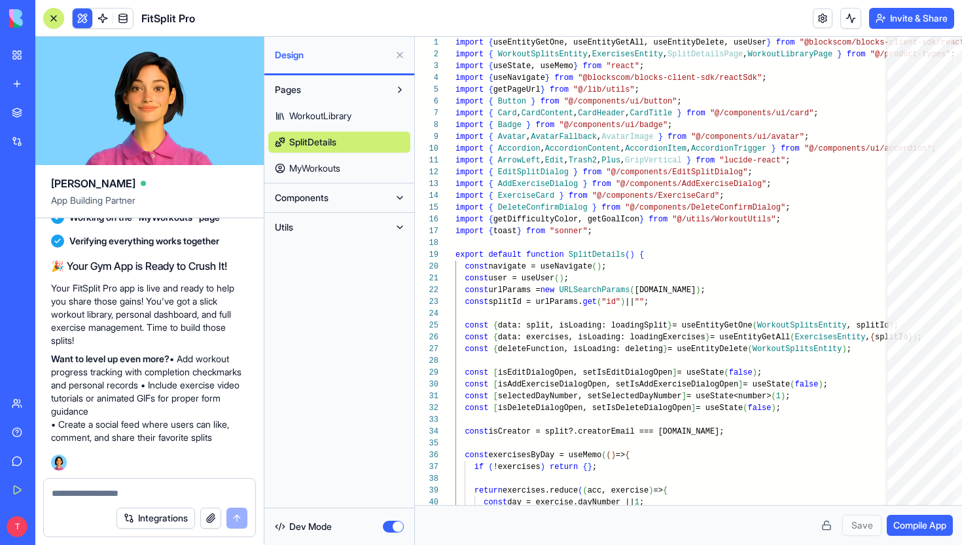
click at [362, 168] on link "MyWorkouts" at bounding box center [339, 168] width 142 height 21
type textarea "**********"
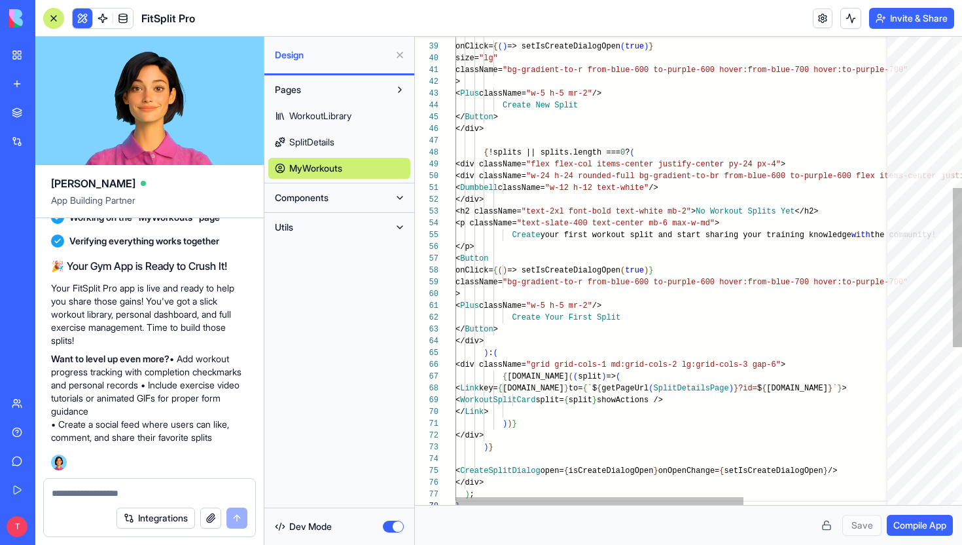
scroll to position [82, 5]
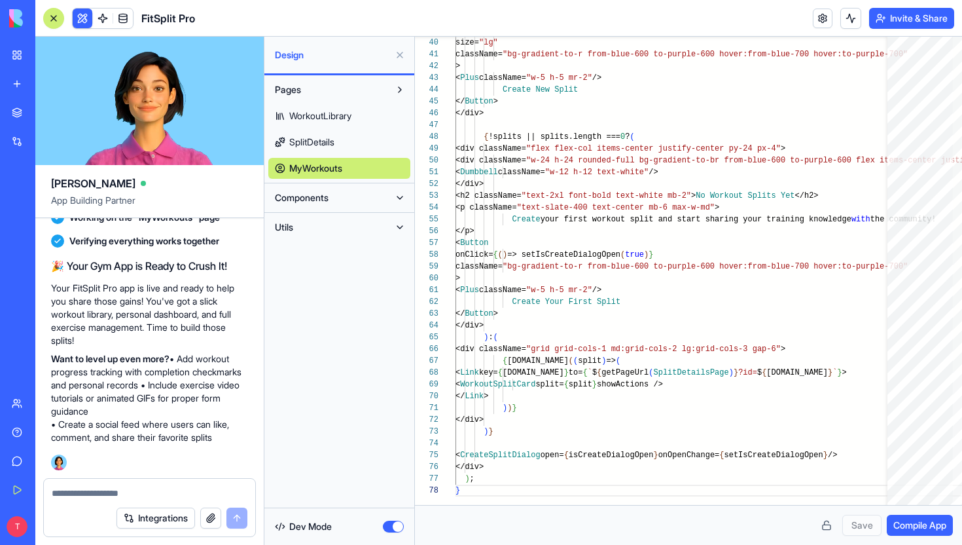
click at [319, 109] on span "WorkoutLibrary" at bounding box center [320, 115] width 62 height 13
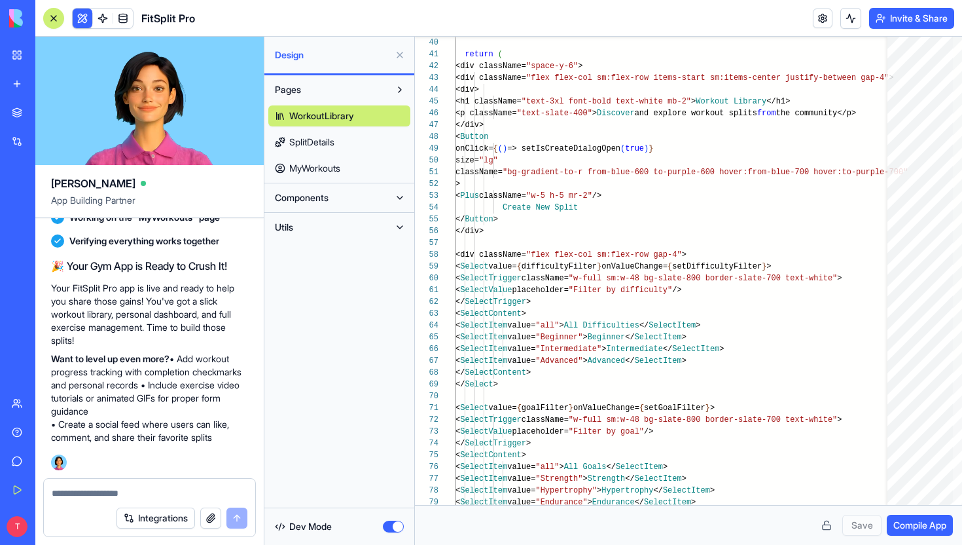
click at [339, 196] on button "Components" at bounding box center [328, 197] width 121 height 21
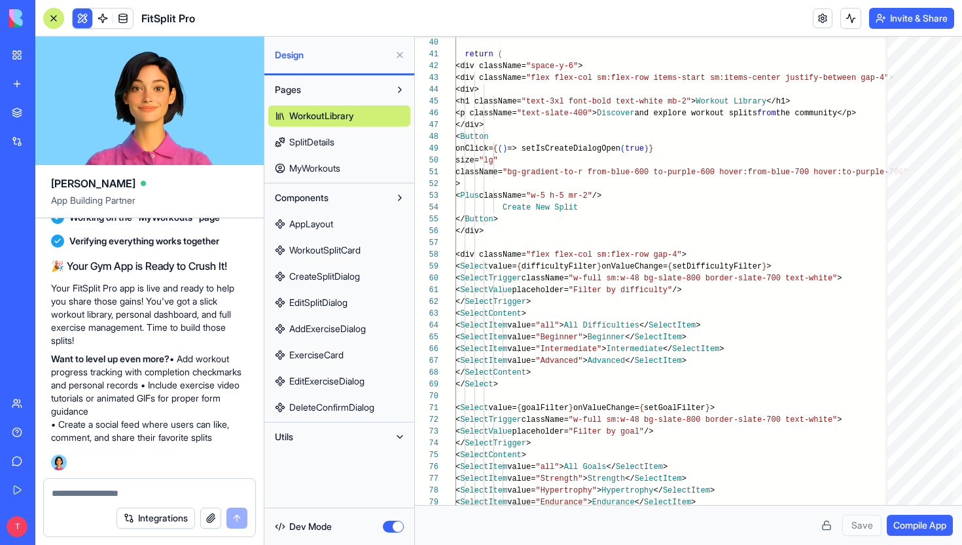
click at [395, 524] on button "button" at bounding box center [393, 526] width 21 height 12
